Goal: Task Accomplishment & Management: Manage account settings

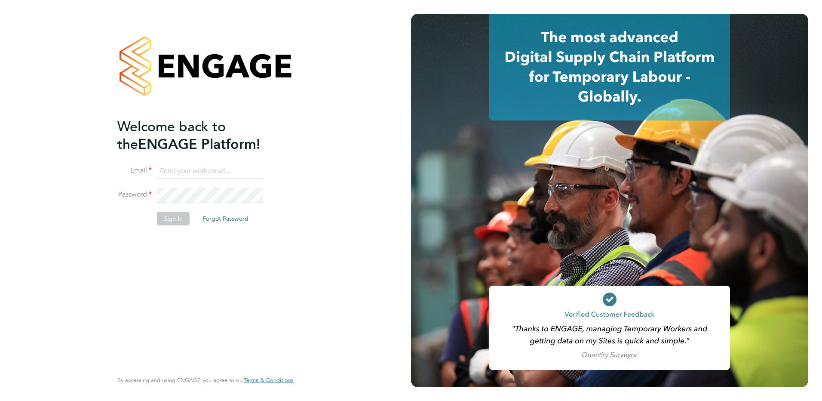
type input "[EMAIL_ADDRESS][DOMAIN_NAME]"
click at [172, 218] on button "Sign In" at bounding box center [173, 219] width 33 height 14
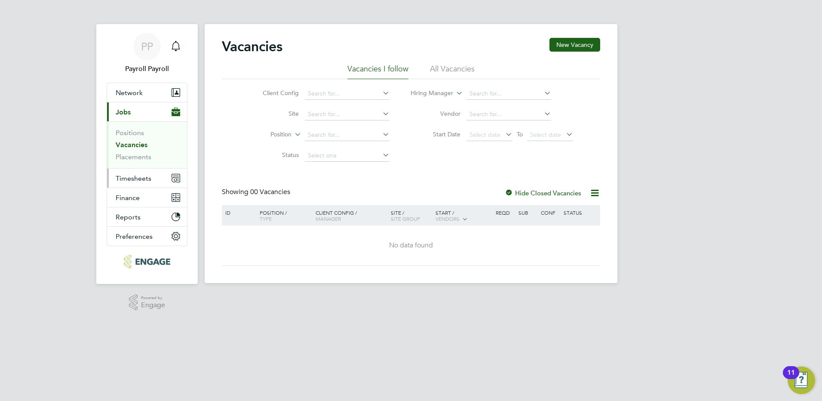
click at [139, 179] on span "Timesheets" at bounding box center [134, 178] width 36 height 8
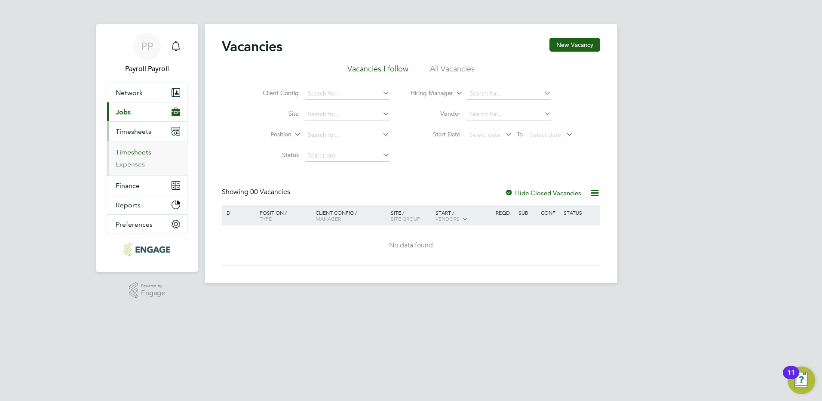
click at [135, 151] on link "Timesheets" at bounding box center [134, 152] width 36 height 8
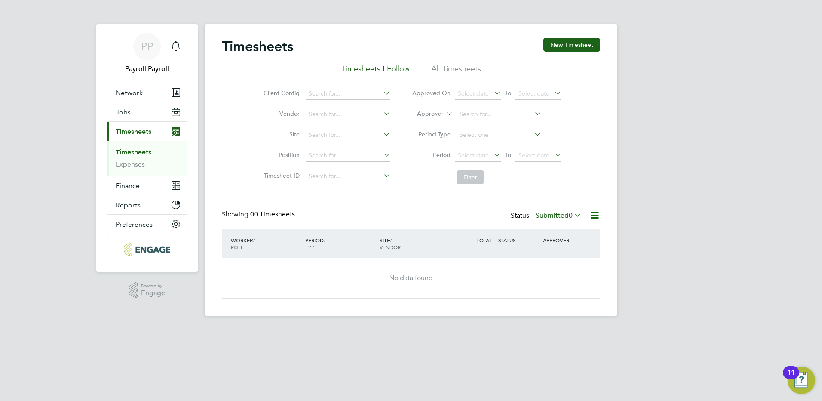
click at [456, 68] on li "All Timesheets" at bounding box center [456, 71] width 50 height 15
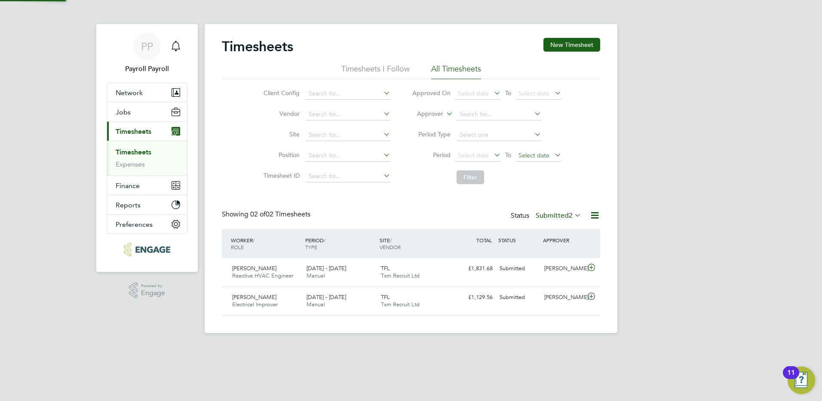
scroll to position [22, 75]
click at [569, 215] on span "2" at bounding box center [571, 215] width 4 height 9
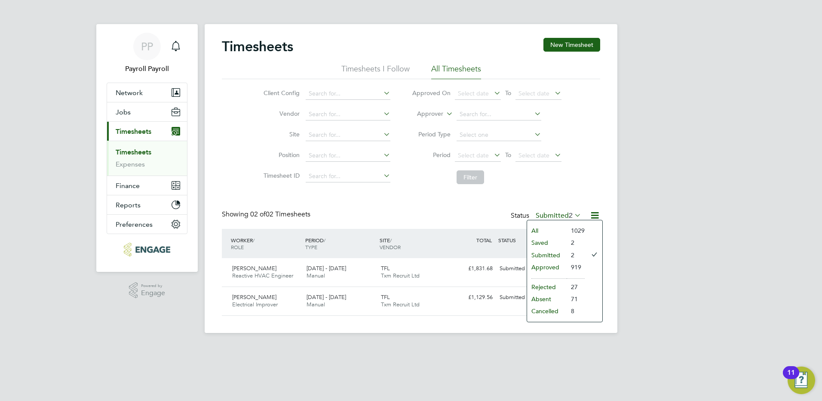
click at [543, 233] on li "All" at bounding box center [547, 230] width 40 height 12
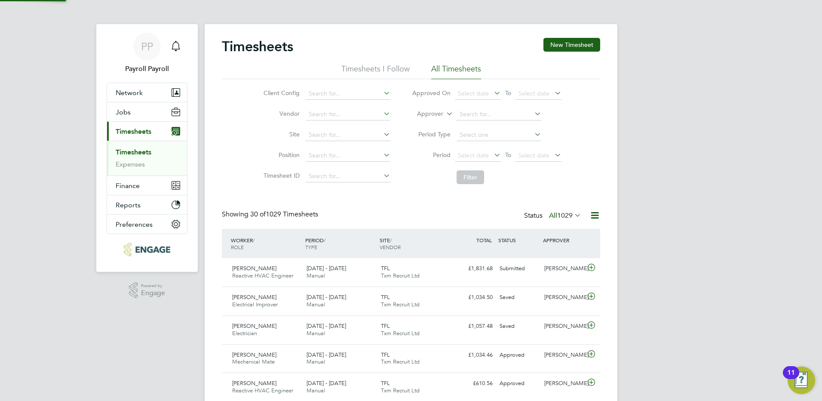
scroll to position [0, 0]
click at [148, 48] on span "PP" at bounding box center [147, 46] width 12 height 11
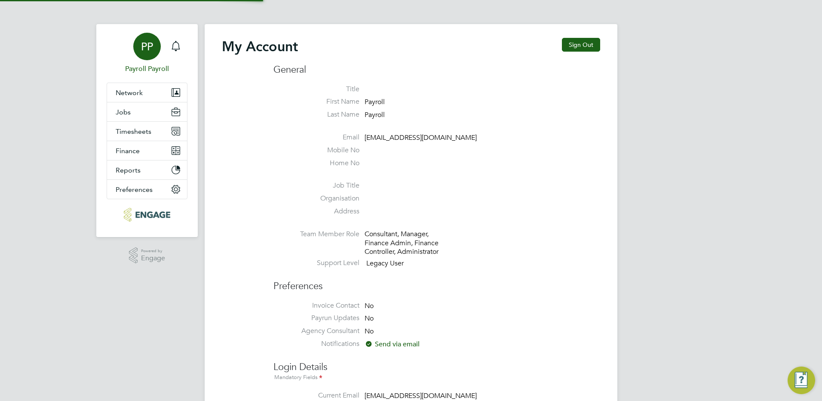
type input "[EMAIL_ADDRESS][DOMAIN_NAME]"
click at [132, 133] on span "Timesheets" at bounding box center [134, 131] width 36 height 8
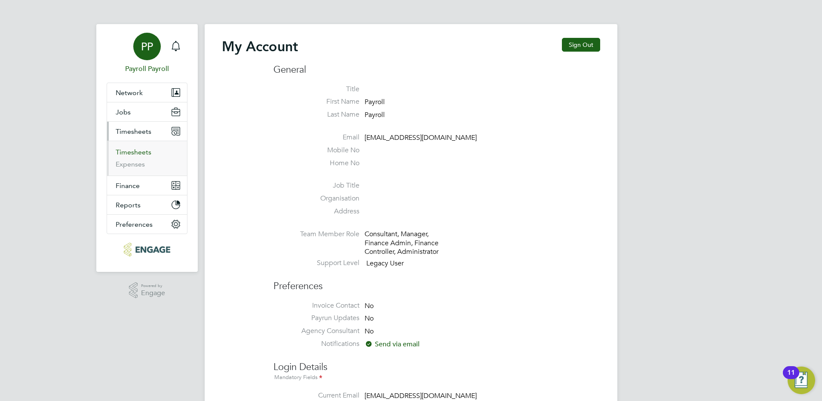
click at [136, 149] on link "Timesheets" at bounding box center [134, 152] width 36 height 8
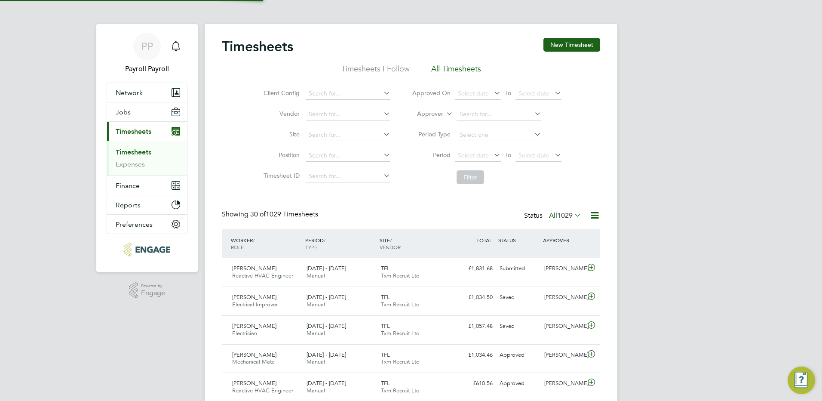
scroll to position [22, 75]
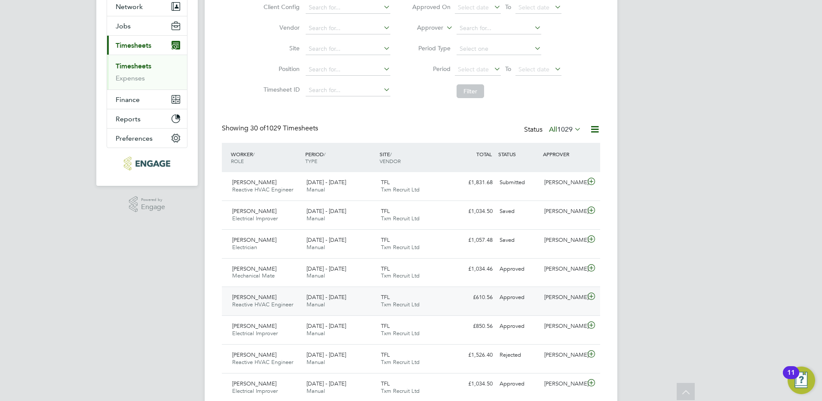
click at [340, 300] on span "[DATE] - [DATE]" at bounding box center [327, 296] width 40 height 7
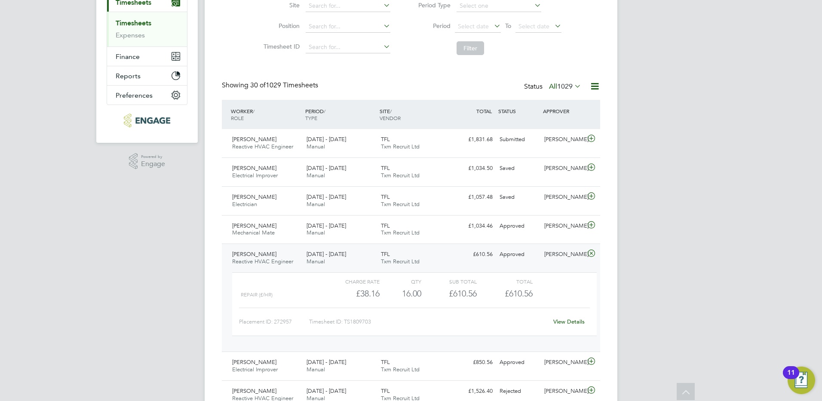
click at [267, 255] on span "[PERSON_NAME]" at bounding box center [254, 253] width 44 height 7
